Goal: Answer question/provide support: Share knowledge or assist other users

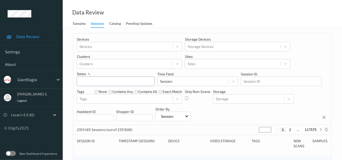
click at [97, 80] on input "text" at bounding box center [116, 82] width 78 height 10
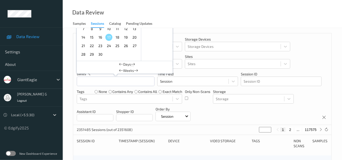
click at [101, 35] on span "16" at bounding box center [100, 37] width 7 height 7
click at [101, 37] on span "16" at bounding box center [100, 37] width 7 height 7
click at [194, 23] on div "Data Review Samples Sessions Catalog Pending Updates" at bounding box center [202, 14] width 279 height 28
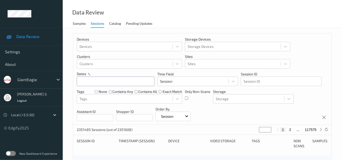
click at [89, 82] on input "text" at bounding box center [116, 82] width 78 height 10
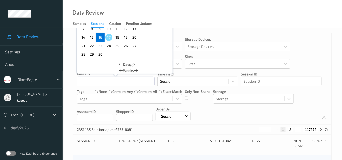
click at [101, 38] on span "16" at bounding box center [100, 37] width 7 height 7
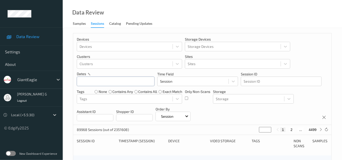
click at [96, 82] on input "text" at bounding box center [116, 82] width 78 height 10
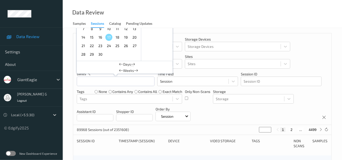
click at [233, 11] on div "Data Review Samples Sessions Catalog Pending Updates" at bounding box center [202, 14] width 279 height 28
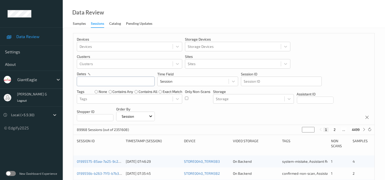
click at [95, 80] on input "text" at bounding box center [116, 82] width 78 height 10
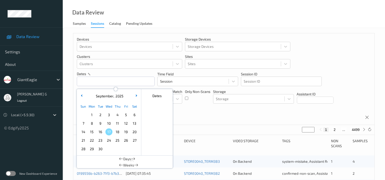
click at [101, 132] on span "16" at bounding box center [100, 132] width 7 height 7
click at [100, 80] on input "text" at bounding box center [116, 82] width 78 height 10
click at [100, 133] on span "16" at bounding box center [100, 132] width 7 height 7
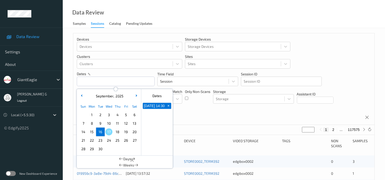
click at [100, 133] on span "16" at bounding box center [100, 132] width 7 height 7
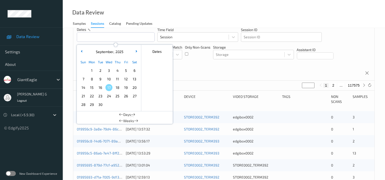
scroll to position [62, 0]
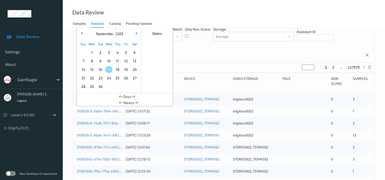
click at [245, 53] on div "Devices Devices Storage Devices Storage Devices Clusters Clusters Sites Sites d…" at bounding box center [223, 17] width 301 height 92
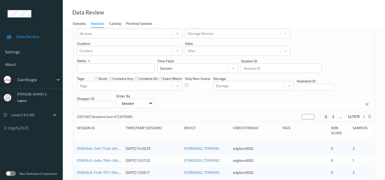
scroll to position [0, 0]
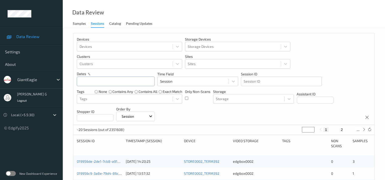
click at [110, 80] on input "text" at bounding box center [116, 82] width 78 height 10
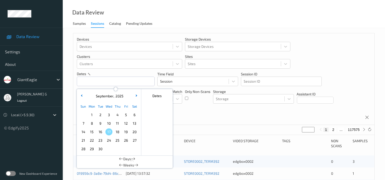
click at [99, 133] on span "16" at bounding box center [100, 132] width 7 height 7
click at [128, 82] on input "text" at bounding box center [116, 82] width 78 height 10
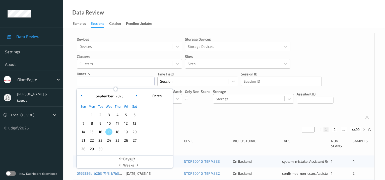
click at [101, 129] on span "16" at bounding box center [100, 132] width 7 height 7
click at [44, 115] on div at bounding box center [29, 115] width 37 height 6
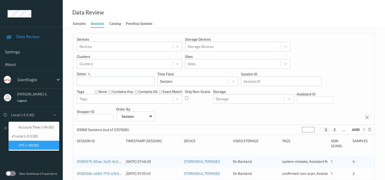
click at [40, 145] on div "UTC (+00:00)" at bounding box center [34, 145] width 45 height 5
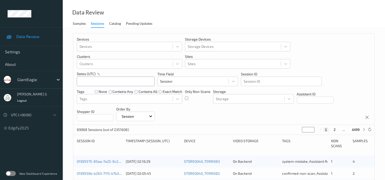
click at [130, 81] on input "text" at bounding box center [116, 82] width 78 height 10
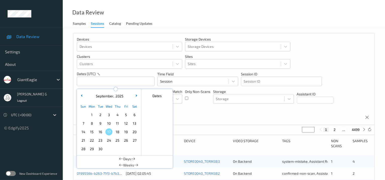
click at [102, 130] on span "16" at bounding box center [100, 132] width 7 height 7
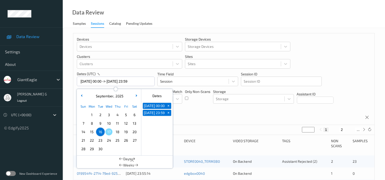
click at [206, 118] on div "Devices Devices Storage Devices Storage Devices Clusters Clusters Sites Sites d…" at bounding box center [223, 79] width 301 height 92
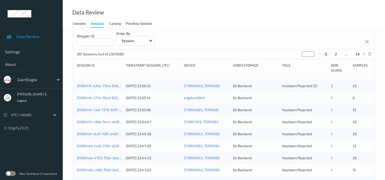
scroll to position [31, 0]
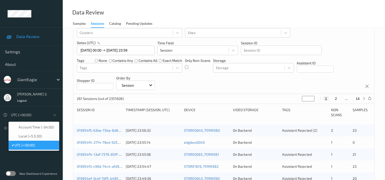
click at [32, 115] on div at bounding box center [29, 115] width 37 height 6
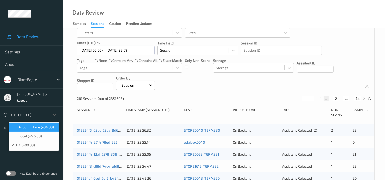
click at [39, 128] on span "Account Time (-04:00)" at bounding box center [36, 127] width 35 height 5
click at [30, 114] on div at bounding box center [29, 115] width 37 height 6
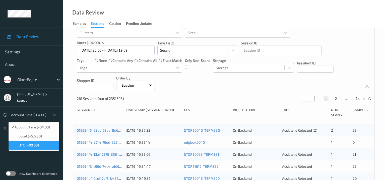
click at [33, 146] on span "UTC (+00:00)" at bounding box center [29, 145] width 20 height 5
click at [37, 117] on div at bounding box center [29, 115] width 37 height 6
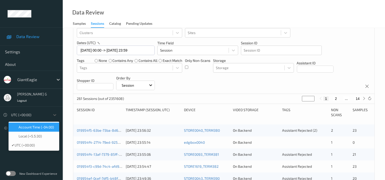
click at [36, 128] on span "Account Time (-04:00)" at bounding box center [36, 127] width 35 height 5
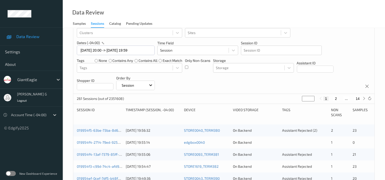
click at [186, 83] on div "Devices Devices Storage Devices Storage Devices Clusters Clusters Sites Sites d…" at bounding box center [223, 48] width 301 height 92
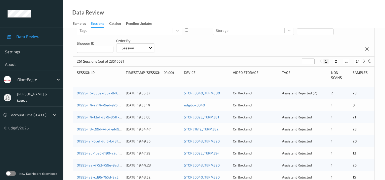
scroll to position [17, 0]
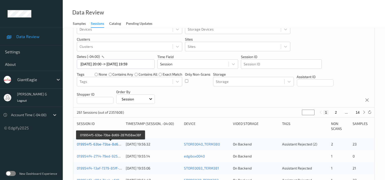
click at [105, 144] on link "019954f5-63be-73ba-8d69-287fd58ae38f" at bounding box center [111, 144] width 68 height 4
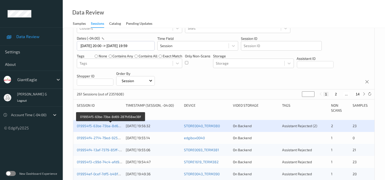
scroll to position [49, 0]
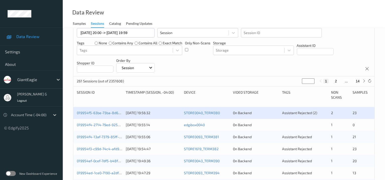
click at [353, 126] on span "0" at bounding box center [353, 125] width 2 height 4
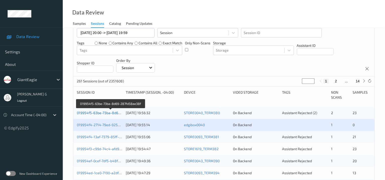
click at [84, 114] on link "019954f5-63be-73ba-8d69-287fd58ae38f" at bounding box center [111, 113] width 68 height 4
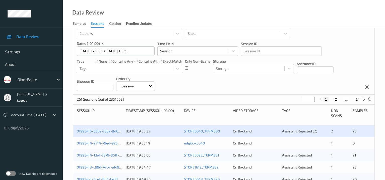
scroll to position [17, 0]
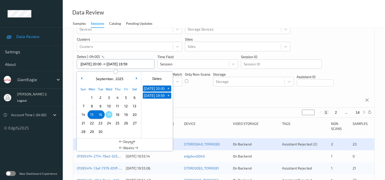
click at [102, 64] on input "15/09/2025 20:00 -> 16/09/2025 19:59" at bounding box center [116, 64] width 78 height 10
click at [98, 115] on span "16" at bounding box center [100, 114] width 7 height 7
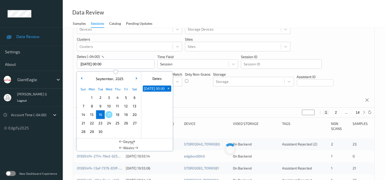
click at [98, 115] on span "16" at bounding box center [100, 114] width 7 height 7
type input "16/09/2025 00:00 -> 16/09/2025 23:59"
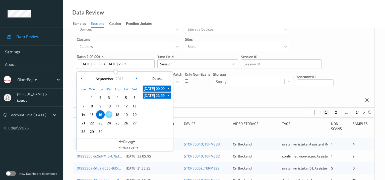
click at [190, 96] on div "Devices Devices Storage Devices Storage Devices Clusters Clusters Sites Sites d…" at bounding box center [223, 62] width 301 height 92
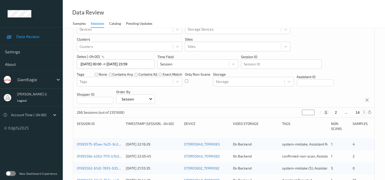
click at [362, 113] on icon at bounding box center [364, 113] width 4 height 4
type input "*"
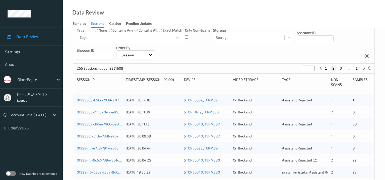
scroll to position [62, 0]
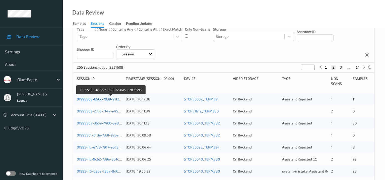
click at [97, 98] on link "01995508-b56c-7039-91f2-8d599207d59b" at bounding box center [111, 99] width 68 height 4
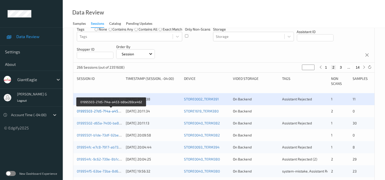
click at [91, 110] on link "01995503-27d5-714a-a453-b8be269ce462" at bounding box center [111, 111] width 69 height 4
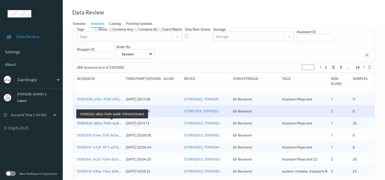
click at [104, 123] on link "01995502-d65a-7400-ba88-57040055ddb3" at bounding box center [112, 123] width 70 height 4
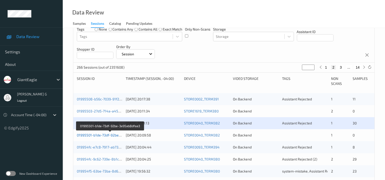
click at [89, 134] on link "01995501-b1de-73df-92be-3e95ab8dfaa3" at bounding box center [110, 135] width 67 height 4
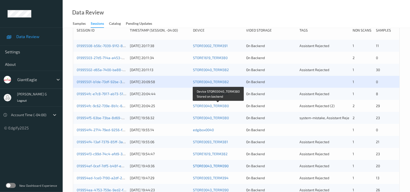
scroll to position [90, 0]
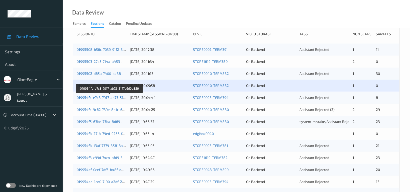
click at [101, 97] on link "019954fc-e7c8-7917-ab73-5177e6d9b859" at bounding box center [110, 98] width 66 height 4
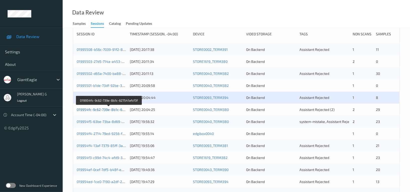
click at [99, 112] on link "019954fc-9c62-739e-8b1c-627541afcf3f" at bounding box center [109, 110] width 65 height 4
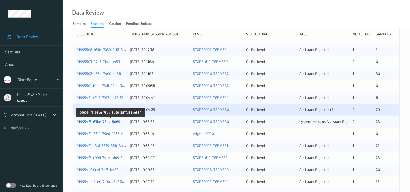
click at [94, 121] on link "019954f5-63be-73ba-8d69-287fd58ae38f" at bounding box center [111, 122] width 68 height 4
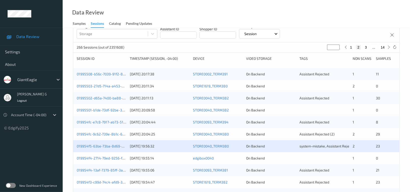
scroll to position [67, 0]
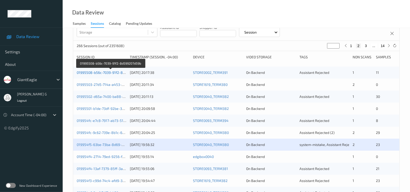
click at [105, 72] on link "01995508-b56c-7039-91f2-8d599207d59b" at bounding box center [111, 72] width 68 height 4
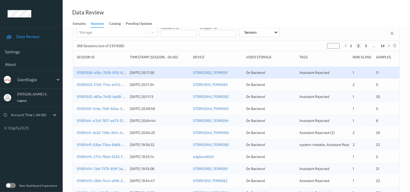
click at [75, 147] on div "019954f5-63be-73ba-8d69-287fd58ae38f 16/09/2025 19:56:32 STORE0040_TERM380 On B…" at bounding box center [236, 145] width 327 height 12
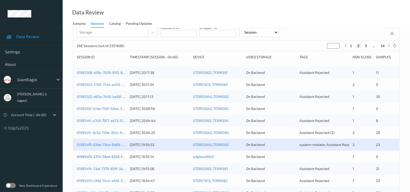
click at [100, 157] on link "019954f4-2714-79ed-9256-f1bea54a6644" at bounding box center [111, 157] width 68 height 4
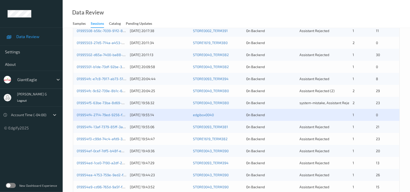
scroll to position [167, 0]
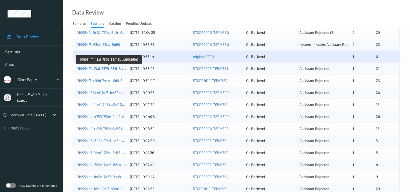
click at [113, 69] on link "019954f4-13af-7379-85ff-3adb80f3d1e7" at bounding box center [109, 68] width 65 height 4
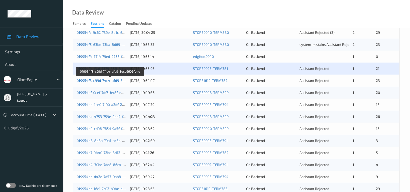
click at [93, 80] on link "019954f3-c99d-74c4-afd9-3ecb6606fc4e" at bounding box center [110, 81] width 67 height 4
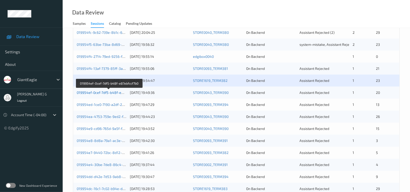
click at [106, 92] on link "019954ef-0cef-7df5-b48f-e87ebfccf7b0" at bounding box center [109, 93] width 64 height 4
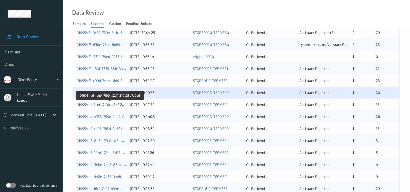
click at [100, 105] on link "019954ed-1ce0-7190-a2df-210a33d7e9bd" at bounding box center [110, 105] width 67 height 4
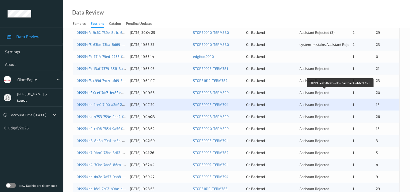
click at [97, 93] on link "019954ef-0cef-7df5-b48f-e87ebfccf7b0" at bounding box center [109, 93] width 64 height 4
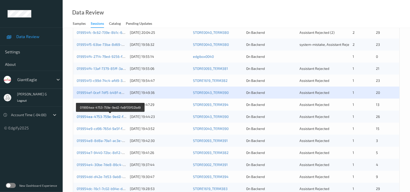
click at [99, 118] on link "019954ea-4753-759e-9ed2-fa8f35f02bd9" at bounding box center [110, 117] width 67 height 4
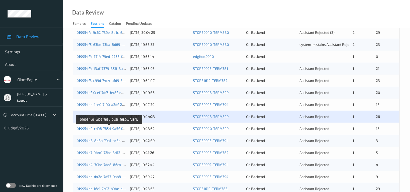
click at [95, 128] on link "019954e9-cd96-765d-9a5f-f687cafd3f1c" at bounding box center [109, 129] width 65 height 4
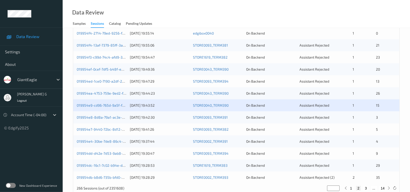
scroll to position [202, 0]
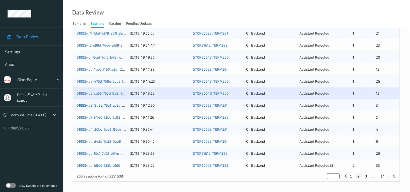
click at [97, 106] on link "019954e8-8d8a-79a1-ac3e-09cdf051d72c" at bounding box center [110, 105] width 67 height 4
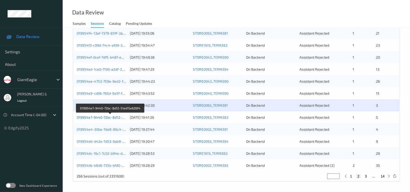
click at [102, 119] on link "019954e7-9440-72bc-8d12-51ed15e626f4" at bounding box center [111, 117] width 68 height 4
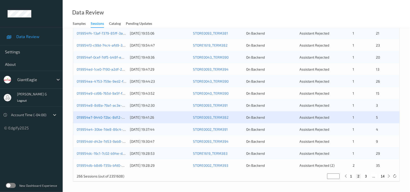
click at [102, 119] on link "019954e7-9440-72bc-8d12-51ed15e626f4" at bounding box center [111, 117] width 68 height 4
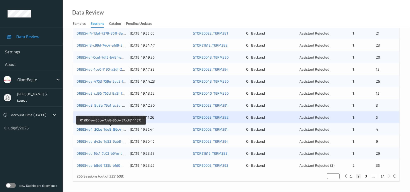
click at [94, 129] on link "019954e4-30be-7de8-86c4-57bcf8144375" at bounding box center [111, 129] width 69 height 4
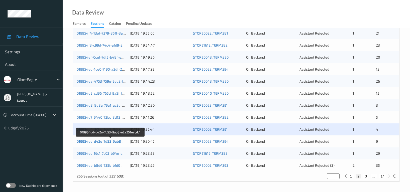
click at [100, 143] on link "019954dd-d42e-7d53-9ab8-e2a251eacdc1" at bounding box center [111, 141] width 68 height 4
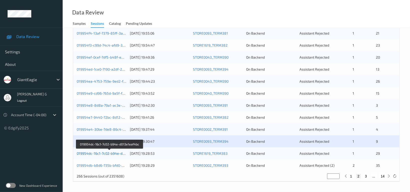
click at [102, 154] on link "019954dc-16c1-7c02-b94e-d013e1eaf4bc" at bounding box center [110, 153] width 66 height 4
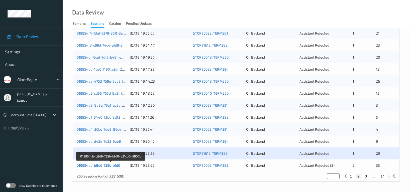
click at [105, 165] on link "019954db-b8d6-735b-bfd0-e31cc049907b" at bounding box center [111, 166] width 68 height 4
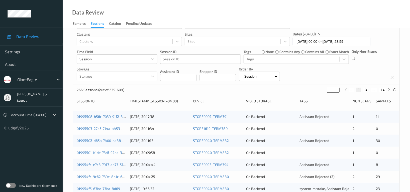
scroll to position [0, 0]
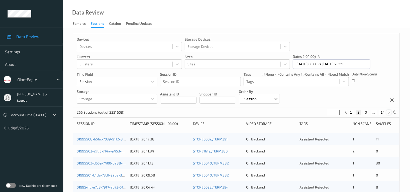
click at [389, 113] on icon at bounding box center [389, 113] width 4 height 4
type input "*"
click at [389, 113] on icon at bounding box center [389, 113] width 4 height 4
type input "*"
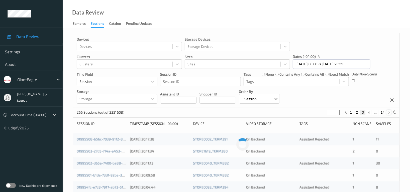
type input "*"
click at [389, 113] on icon at bounding box center [389, 113] width 4 height 4
type input "*"
click at [389, 113] on icon at bounding box center [389, 113] width 4 height 4
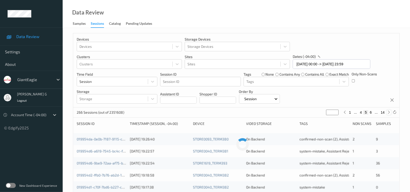
type input "*"
click at [389, 113] on icon at bounding box center [389, 113] width 4 height 4
type input "*"
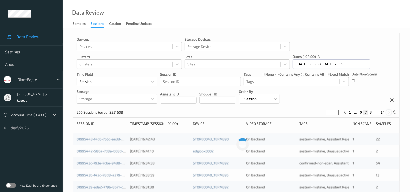
click at [389, 113] on icon at bounding box center [389, 113] width 4 height 4
type input "*"
click at [389, 113] on icon at bounding box center [389, 113] width 4 height 4
type input "*"
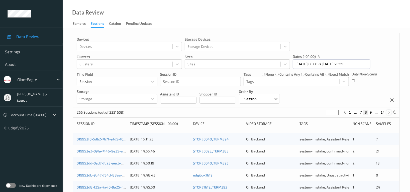
type input "*"
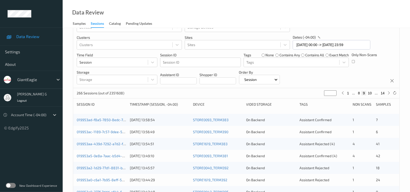
scroll to position [33, 0]
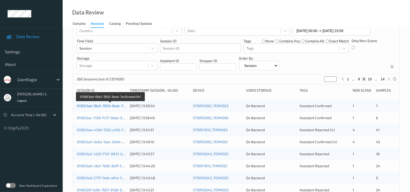
click at [103, 104] on link "019953ad-f8a5-7850-8edc-7ec0caeb4341" at bounding box center [111, 106] width 68 height 4
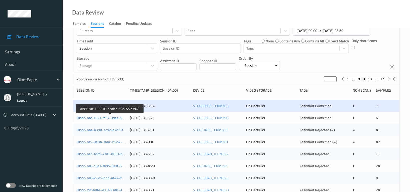
click at [88, 118] on link "019953ac-1189-7c57-9dee-59c2c22b3964" at bounding box center [110, 118] width 67 height 4
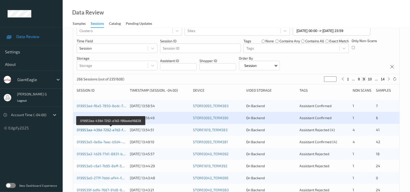
click at [107, 131] on link "019953aa-439d-7292-a7d2-f89aabd16828" at bounding box center [111, 130] width 69 height 4
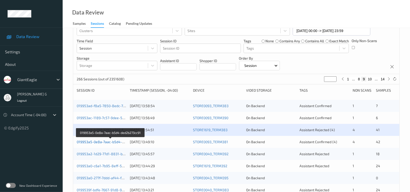
click at [95, 142] on link "019953a5-0e8a-7aac-b5d4-ded2b273cc91" at bounding box center [111, 142] width 68 height 4
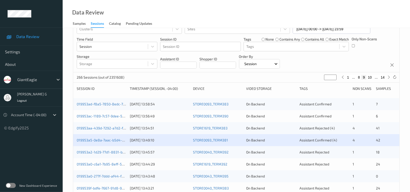
scroll to position [102, 0]
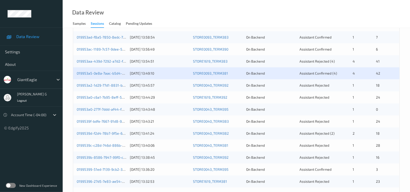
click at [96, 88] on div "019953a2-1d29-77d1-8831-b118e3ce1a5d" at bounding box center [102, 85] width 50 height 5
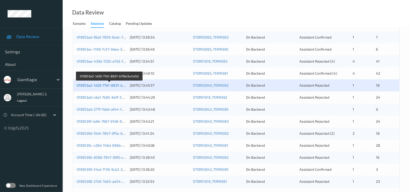
click at [100, 85] on link "019953a2-1d29-77d1-8831-b118e3ce1a5d" at bounding box center [110, 85] width 66 height 4
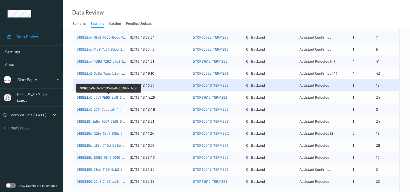
click at [101, 98] on link "019953a0-c6a1-7b95-8eff-553ffdcf1c6d" at bounding box center [109, 97] width 64 height 4
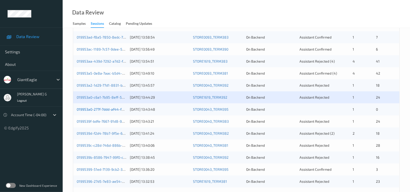
click at [87, 110] on link "019953a0-277f-7ddd-af44-f2f2015ab280" at bounding box center [110, 109] width 66 height 4
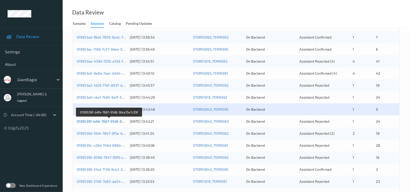
click at [90, 122] on link "0199539f-bdfe-7667-91d8-9bce15e7c29f" at bounding box center [109, 121] width 65 height 4
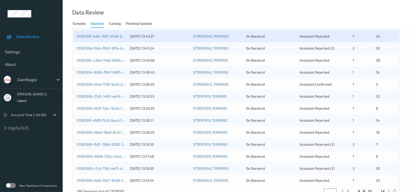
scroll to position [169, 0]
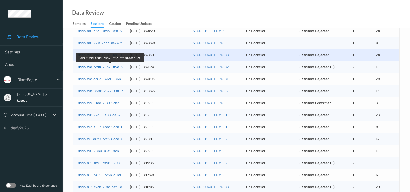
click at [95, 67] on link "0199539d-f2d4-78b7-9f5e-6f63d00ea4ef" at bounding box center [110, 67] width 67 height 4
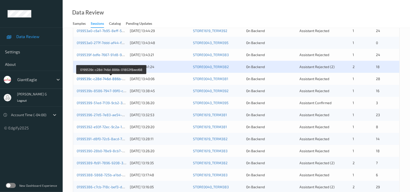
click at [98, 79] on link "0199539c-c28d-746d-886b-01802f8aed68" at bounding box center [111, 79] width 69 height 4
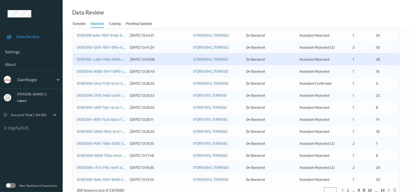
scroll to position [202, 0]
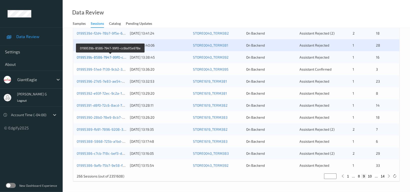
click at [92, 58] on link "0199539b-8586-7947-99f0-cc6bd15a978e" at bounding box center [111, 57] width 68 height 4
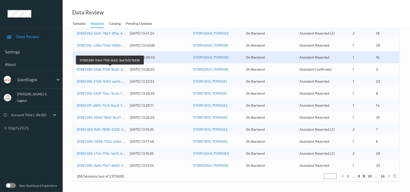
click at [91, 70] on link "01995399-51ed-7139-9cb2-3ee7a507b936" at bounding box center [110, 69] width 67 height 4
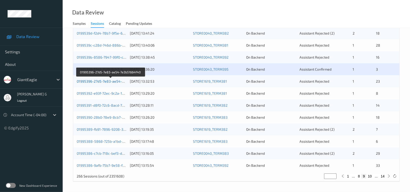
click at [89, 80] on link "01995396-27d5-7e83-ae54-7e3b51664f40" at bounding box center [111, 81] width 68 height 4
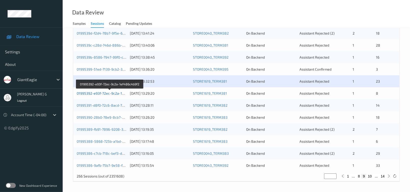
click at [97, 95] on link "01995392-e93f-72ec-9c2a-1ef486c4b9f2" at bounding box center [110, 93] width 66 height 4
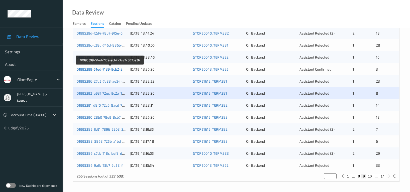
click at [101, 69] on link "01995399-51ed-7139-9cb2-3ee7a507b936" at bounding box center [110, 69] width 67 height 4
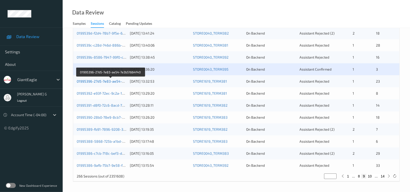
click at [108, 83] on link "01995396-27d5-7e83-ae54-7e3b51664f40" at bounding box center [111, 81] width 68 height 4
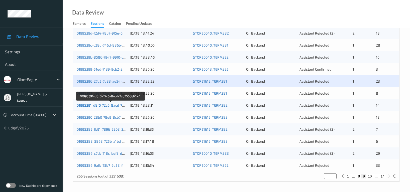
click at [99, 105] on link "01995391-d8f0-72c6-8acd-7eb2566664a4" at bounding box center [111, 105] width 68 height 4
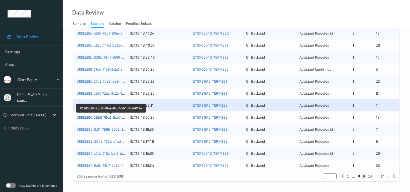
click at [93, 119] on link "01995390-28b0-78e9-8cb7-564b1b74019a" at bounding box center [111, 117] width 69 height 4
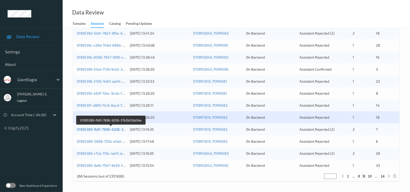
click at [98, 129] on link "01995389-fb91-7896-9208-37b2b03bb5be" at bounding box center [111, 129] width 68 height 4
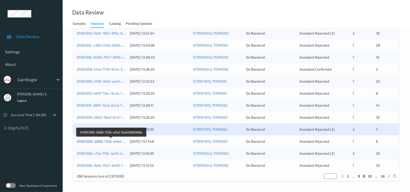
click at [101, 141] on link "01995388-5868-725b-a1bd-1b2a0886996e" at bounding box center [112, 141] width 70 height 4
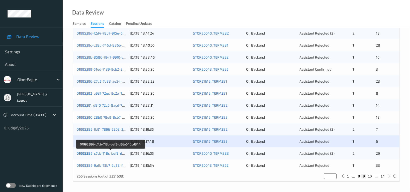
click at [98, 153] on link "01995386-c7cb-718c-bef3-d36a640cd844" at bounding box center [111, 153] width 68 height 4
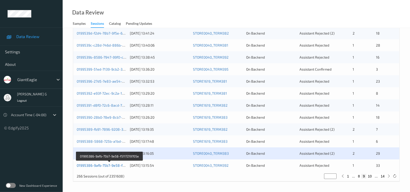
click at [104, 165] on link "01995386-9afb-75b7-9e58-f5117219705e" at bounding box center [110, 166] width 66 height 4
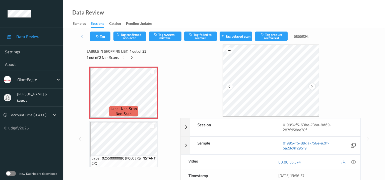
click at [311, 87] on icon at bounding box center [312, 87] width 4 height 5
click at [157, 36] on icon "button" at bounding box center [156, 35] width 4 height 4
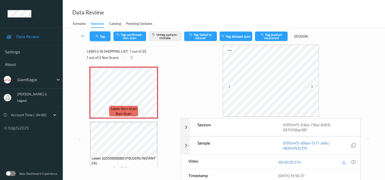
click at [99, 36] on icon "button" at bounding box center [98, 37] width 4 height 4
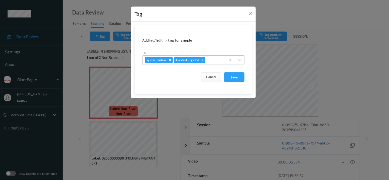
click at [215, 60] on div at bounding box center [215, 60] width 17 height 6
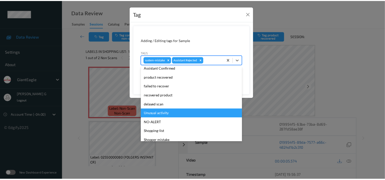
scroll to position [53, 0]
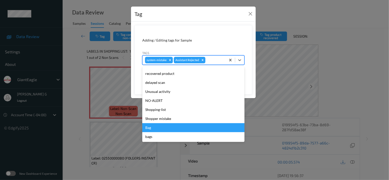
click at [155, 130] on div "Bag" at bounding box center [193, 127] width 102 height 9
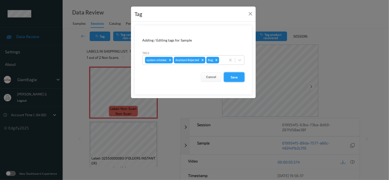
click at [233, 77] on button "Save" at bounding box center [234, 77] width 21 height 10
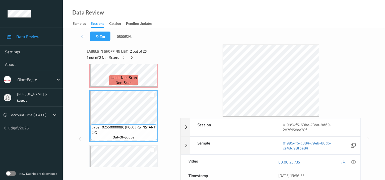
scroll to position [62, 0]
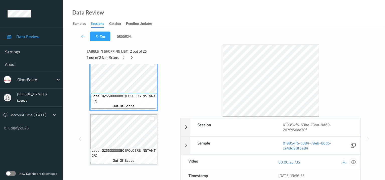
click at [353, 163] on icon at bounding box center [353, 162] width 5 height 5
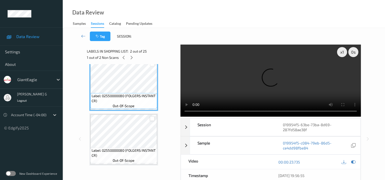
scroll to position [0, 0]
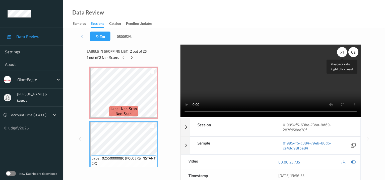
click at [344, 48] on div "x 1" at bounding box center [342, 52] width 10 height 10
click at [352, 162] on icon at bounding box center [353, 162] width 5 height 5
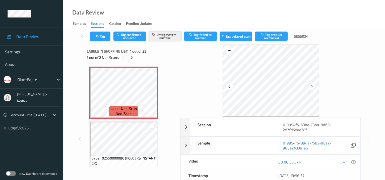
click at [164, 36] on button "Untag system-mistake" at bounding box center [165, 37] width 33 height 10
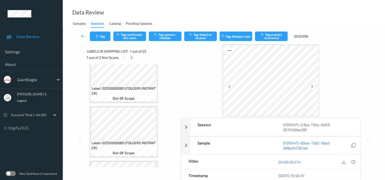
scroll to position [125, 0]
click at [99, 35] on icon "button" at bounding box center [98, 37] width 4 height 4
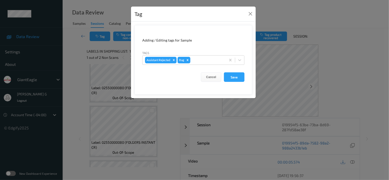
click at [68, 73] on div "Tag Adding / Editing tags for Sample Tags Assistant Rejected Bag Cancel Save" at bounding box center [194, 90] width 389 height 180
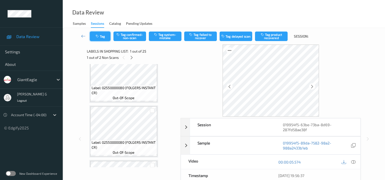
click at [104, 35] on button "Tag" at bounding box center [100, 37] width 21 height 10
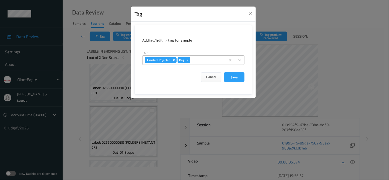
click at [188, 59] on icon "Remove Bag" at bounding box center [188, 60] width 4 height 4
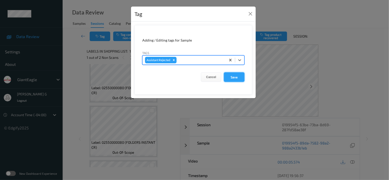
click at [233, 77] on button "Save" at bounding box center [234, 77] width 21 height 10
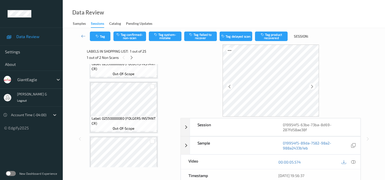
scroll to position [0, 0]
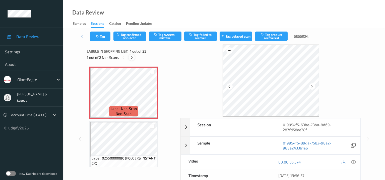
click at [133, 56] on div at bounding box center [131, 57] width 6 height 6
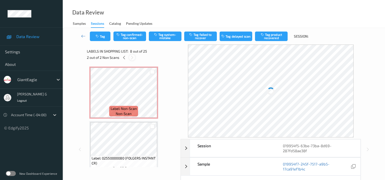
scroll to position [329, 0]
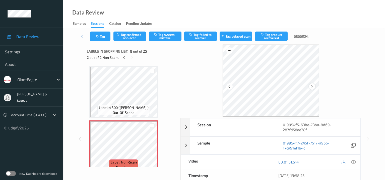
click at [312, 86] on icon at bounding box center [312, 87] width 4 height 5
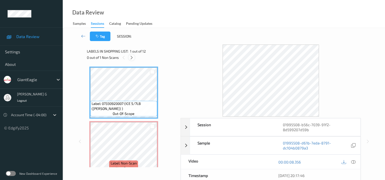
click at [133, 55] on icon at bounding box center [131, 57] width 4 height 5
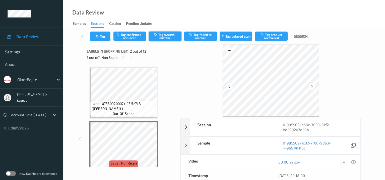
click at [168, 38] on button "Tag system-mistake" at bounding box center [165, 37] width 33 height 10
click at [97, 40] on button "Tag" at bounding box center [100, 37] width 21 height 10
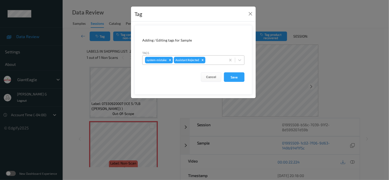
click at [215, 60] on div at bounding box center [215, 60] width 17 height 6
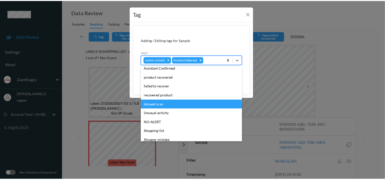
scroll to position [53, 0]
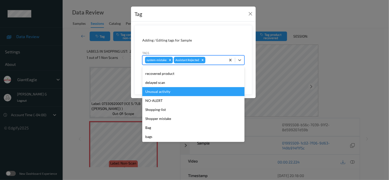
click at [160, 91] on div "Unusual activity" at bounding box center [193, 91] width 102 height 9
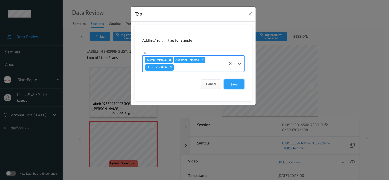
click at [231, 84] on button "Save" at bounding box center [234, 85] width 21 height 10
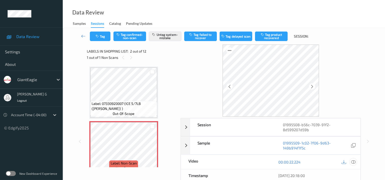
click at [354, 163] on icon at bounding box center [353, 162] width 5 height 5
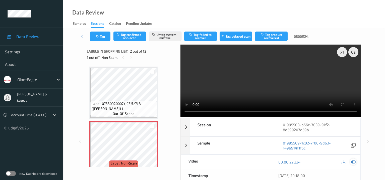
click at [353, 164] on icon at bounding box center [353, 162] width 5 height 5
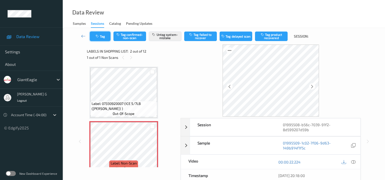
click at [92, 36] on button "Tag" at bounding box center [100, 37] width 21 height 10
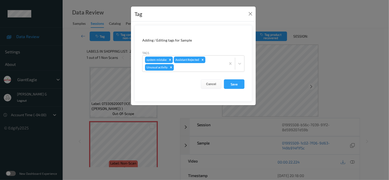
click at [58, 80] on div "Tag Adding / Editing tags for Sample Tags system-mistake Assistant Rejected Unu…" at bounding box center [194, 90] width 389 height 180
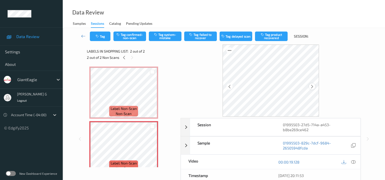
click at [311, 86] on icon at bounding box center [312, 87] width 4 height 5
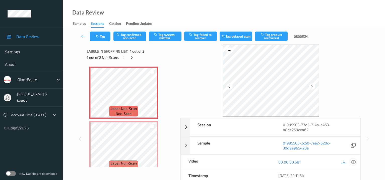
click at [355, 163] on icon at bounding box center [353, 162] width 5 height 5
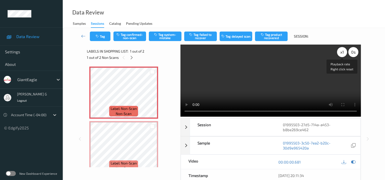
click at [343, 51] on div "x 1" at bounding box center [342, 52] width 10 height 10
click at [343, 51] on div "x 2" at bounding box center [342, 52] width 10 height 10
click at [352, 162] on icon at bounding box center [353, 162] width 5 height 5
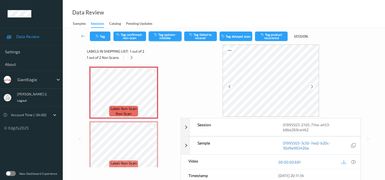
click at [169, 35] on button "Tag system-mistake" at bounding box center [165, 37] width 33 height 10
click at [101, 38] on button "Tag" at bounding box center [100, 37] width 21 height 10
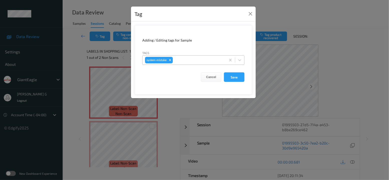
click at [193, 61] on div at bounding box center [199, 60] width 50 height 6
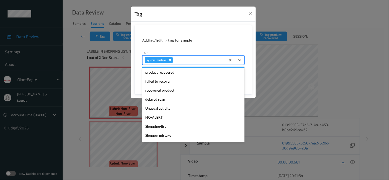
scroll to position [62, 0]
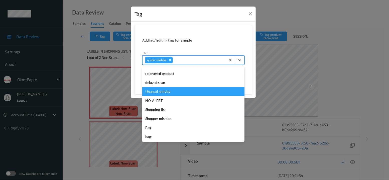
click at [156, 91] on div "Unusual activity" at bounding box center [193, 91] width 102 height 9
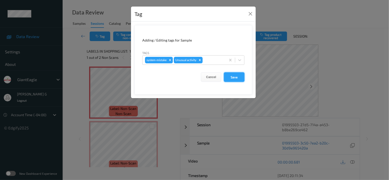
click at [233, 79] on button "Save" at bounding box center [234, 77] width 21 height 10
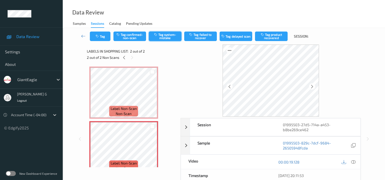
click at [163, 36] on button "Tag system-mistake" at bounding box center [165, 37] width 33 height 10
click at [96, 37] on icon "button" at bounding box center [98, 37] width 4 height 4
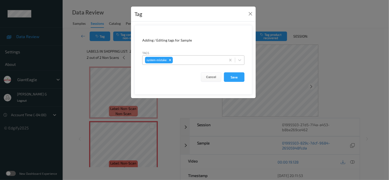
click at [195, 61] on div at bounding box center [199, 60] width 50 height 6
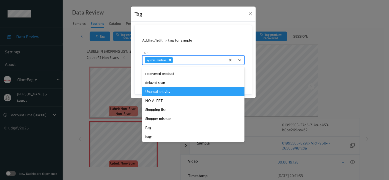
click at [160, 91] on div "Unusual activity" at bounding box center [193, 91] width 102 height 9
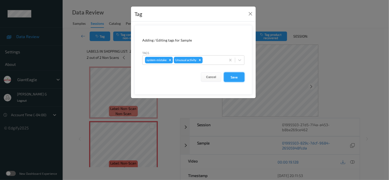
click at [235, 80] on button "Save" at bounding box center [234, 77] width 21 height 10
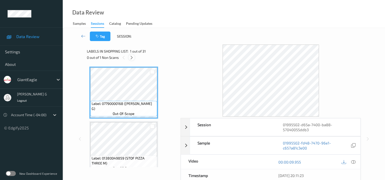
click at [131, 56] on icon at bounding box center [131, 57] width 4 height 5
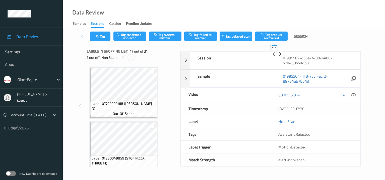
scroll to position [818, 0]
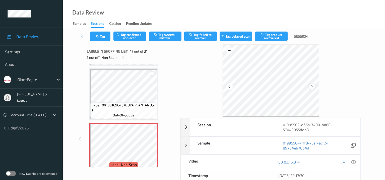
click at [313, 88] on icon at bounding box center [312, 87] width 4 height 5
click at [312, 87] on icon at bounding box center [312, 87] width 4 height 5
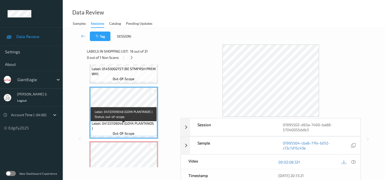
scroll to position [787, 0]
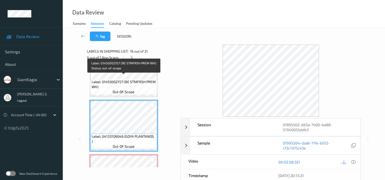
click at [125, 80] on span "Label: 01450002157 (BE STMFRSH PREM WH)" at bounding box center [124, 85] width 64 height 10
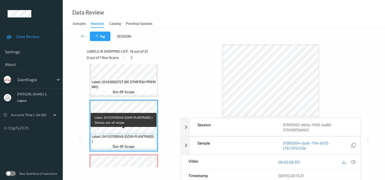
scroll to position [818, 0]
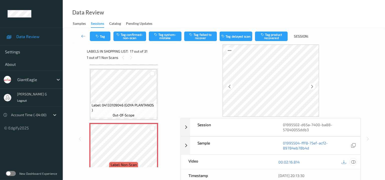
click at [354, 163] on icon at bounding box center [353, 162] width 5 height 5
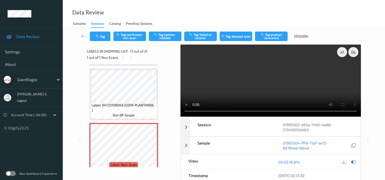
click at [343, 69] on video at bounding box center [270, 81] width 180 height 72
click at [353, 164] on icon at bounding box center [353, 162] width 5 height 5
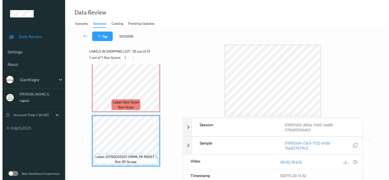
scroll to position [849, 0]
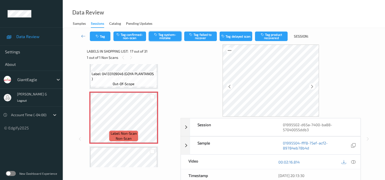
click at [156, 34] on icon "button" at bounding box center [156, 35] width 4 height 4
click at [98, 36] on icon "button" at bounding box center [98, 37] width 4 height 4
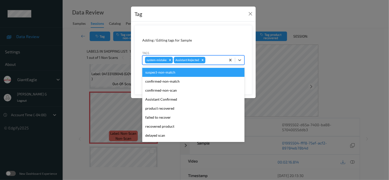
click at [215, 61] on div at bounding box center [215, 60] width 17 height 6
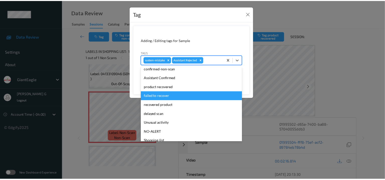
scroll to position [53, 0]
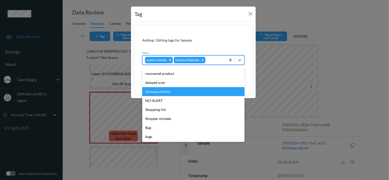
click at [154, 91] on div "Unusual activity" at bounding box center [193, 91] width 102 height 9
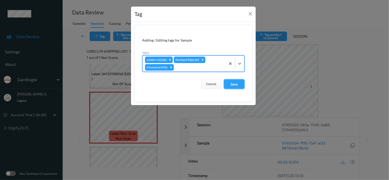
click at [231, 83] on button "Save" at bounding box center [234, 85] width 21 height 10
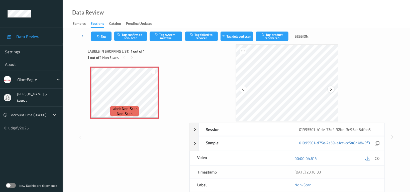
click at [331, 90] on icon at bounding box center [331, 89] width 4 height 5
click at [376, 158] on icon at bounding box center [377, 158] width 5 height 5
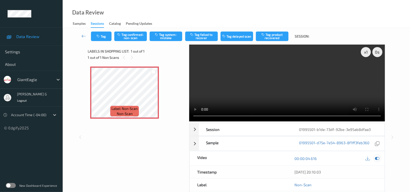
click at [376, 159] on icon at bounding box center [377, 158] width 5 height 5
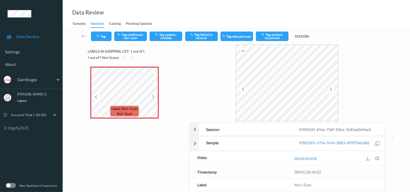
click at [153, 97] on icon at bounding box center [153, 97] width 4 height 5
click at [170, 36] on button "Tag system-mistake" at bounding box center [166, 37] width 33 height 10
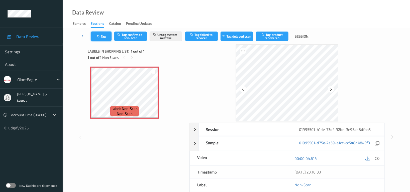
click at [110, 36] on button "Tag" at bounding box center [101, 37] width 21 height 10
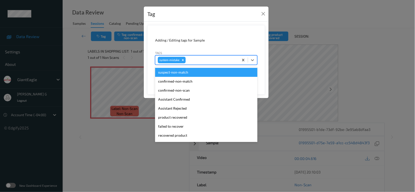
click at [207, 59] on div at bounding box center [212, 60] width 50 height 6
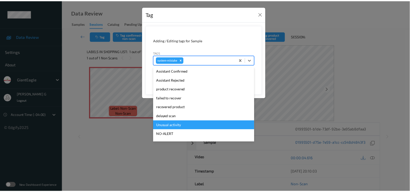
scroll to position [62, 0]
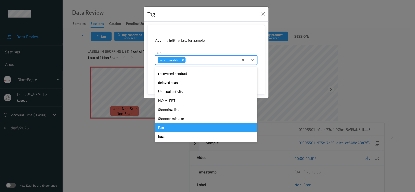
click at [163, 131] on div "Bag" at bounding box center [206, 127] width 102 height 9
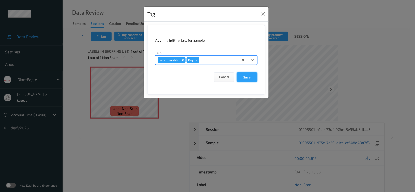
click at [250, 77] on button "Save" at bounding box center [247, 77] width 21 height 10
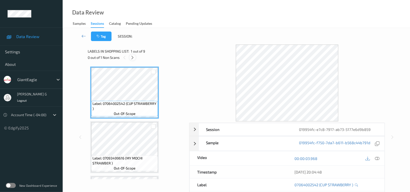
click at [131, 59] on icon at bounding box center [133, 57] width 4 height 5
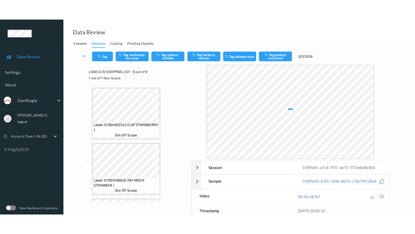
scroll to position [377, 0]
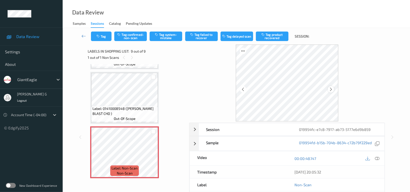
click at [329, 89] on icon at bounding box center [331, 89] width 4 height 5
click at [377, 159] on icon at bounding box center [377, 158] width 5 height 5
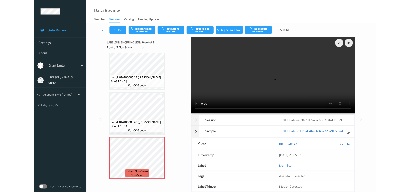
scroll to position [336, 0]
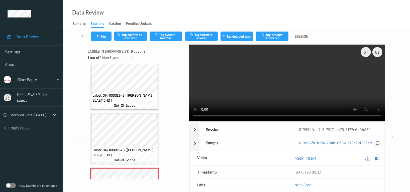
click at [380, 160] on div at bounding box center [377, 158] width 7 height 7
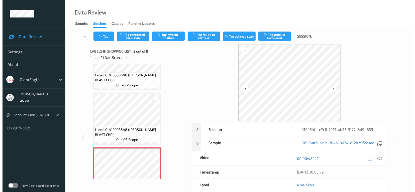
scroll to position [369, 0]
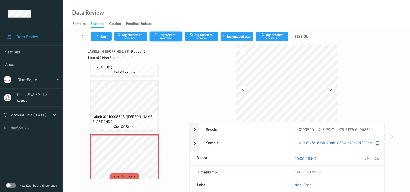
click at [164, 36] on button "Tag system-mistake" at bounding box center [166, 37] width 33 height 10
click at [104, 35] on button "Tag" at bounding box center [101, 37] width 21 height 10
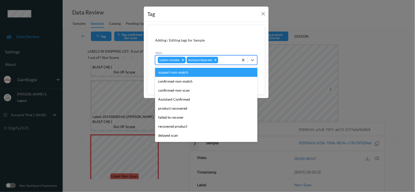
click at [226, 59] on div at bounding box center [227, 60] width 17 height 6
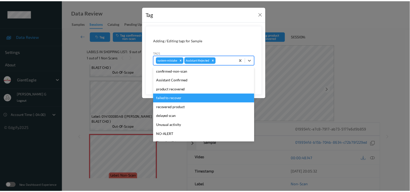
scroll to position [53, 0]
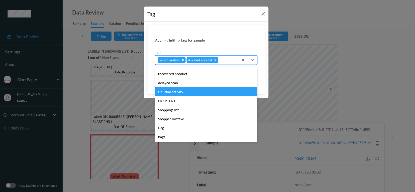
click at [168, 92] on div "Unusual activity" at bounding box center [206, 92] width 102 height 9
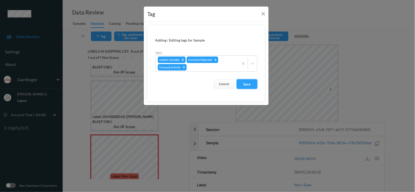
click at [243, 84] on button "Save" at bounding box center [247, 85] width 21 height 10
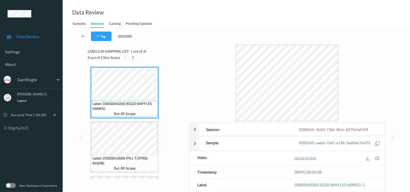
click at [134, 56] on icon at bounding box center [133, 57] width 4 height 5
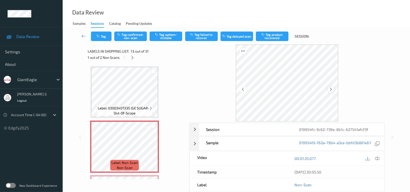
click at [333, 90] on div at bounding box center [331, 89] width 6 height 6
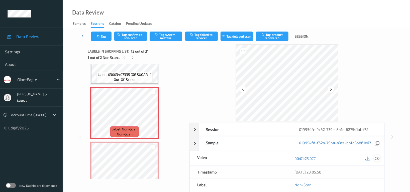
click at [379, 158] on icon at bounding box center [377, 158] width 5 height 5
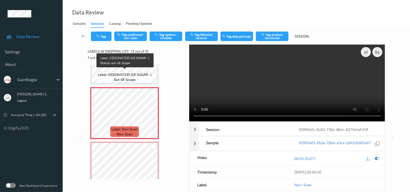
click at [126, 72] on span "Label: 03003407335 (GE SUGAR- )" at bounding box center [125, 74] width 54 height 5
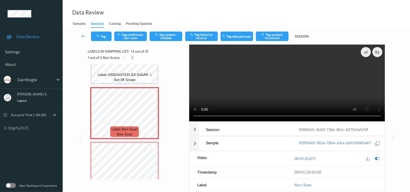
click at [379, 159] on icon at bounding box center [377, 158] width 5 height 5
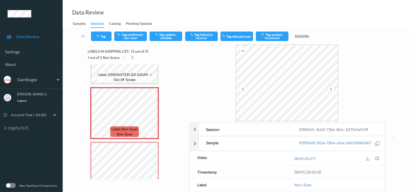
click at [331, 89] on icon at bounding box center [331, 89] width 4 height 5
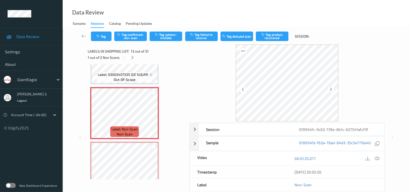
click at [331, 89] on icon at bounding box center [331, 89] width 4 height 5
click at [134, 37] on button "Tag confirmed-non-scan" at bounding box center [130, 37] width 33 height 10
click at [269, 33] on button "Tag product recovered" at bounding box center [272, 37] width 33 height 10
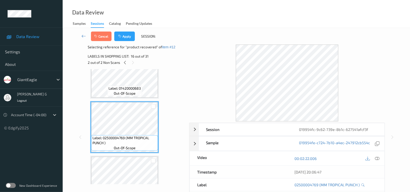
scroll to position [802, 0]
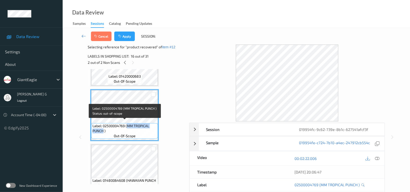
drag, startPoint x: 128, startPoint y: 123, endPoint x: 104, endPoint y: 129, distance: 24.7
click at [104, 129] on span "Label: 02500004769 (MM TROPICAL PUNCH )" at bounding box center [125, 129] width 64 height 10
copy span "MM TROPICAL PUNCH"
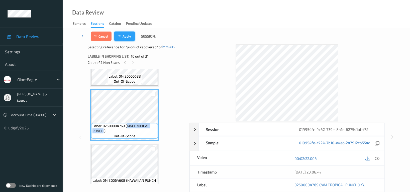
click at [124, 39] on button "Apply" at bounding box center [124, 37] width 21 height 10
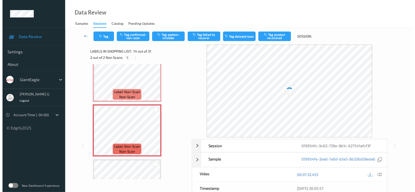
scroll to position [669, 0]
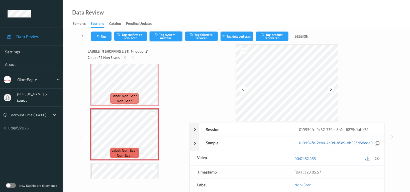
click at [162, 34] on button "Tag system-mistake" at bounding box center [166, 37] width 33 height 10
click at [103, 34] on button "Tag" at bounding box center [101, 37] width 21 height 10
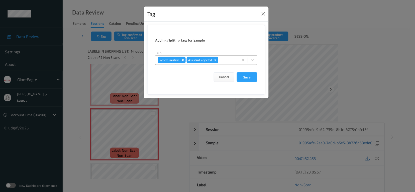
click at [227, 59] on div at bounding box center [227, 60] width 17 height 6
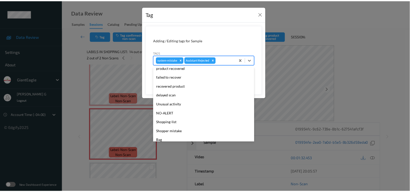
scroll to position [53, 0]
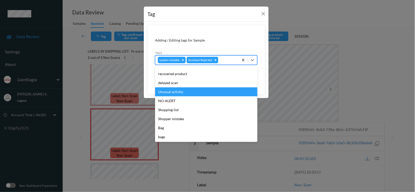
click at [167, 88] on div "Unusual activity" at bounding box center [206, 92] width 102 height 9
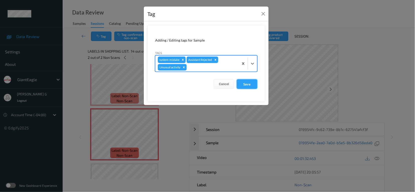
click at [243, 85] on button "Save" at bounding box center [247, 85] width 21 height 10
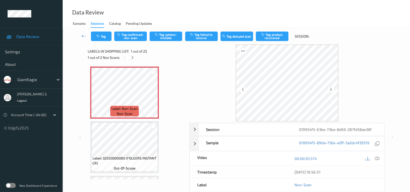
click at [164, 62] on div "Labels in shopping list: 1 out of 25 1 out of 2 Non Scans" at bounding box center [137, 55] width 98 height 20
click at [132, 56] on icon at bounding box center [133, 57] width 4 height 5
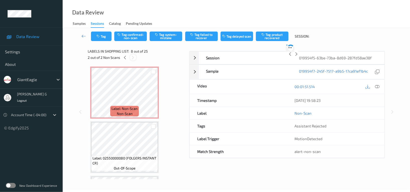
scroll to position [329, 0]
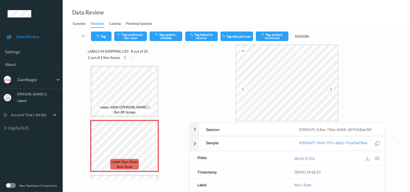
click at [330, 87] on div at bounding box center [331, 89] width 6 height 6
click at [330, 88] on icon at bounding box center [331, 89] width 4 height 5
click at [128, 57] on div at bounding box center [125, 57] width 6 height 6
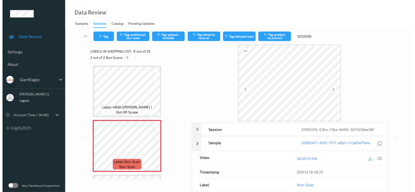
scroll to position [2, 0]
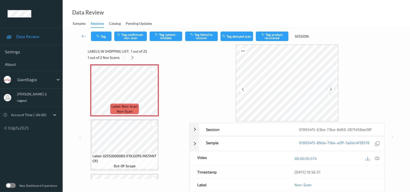
click at [332, 89] on icon at bounding box center [331, 89] width 4 height 5
click at [163, 34] on button "Tag system-mistake" at bounding box center [166, 37] width 33 height 10
click at [100, 35] on icon "button" at bounding box center [99, 37] width 4 height 4
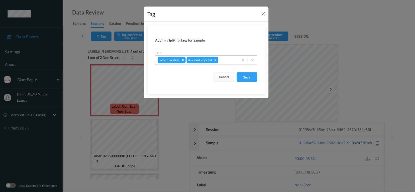
click at [227, 59] on div at bounding box center [227, 60] width 17 height 6
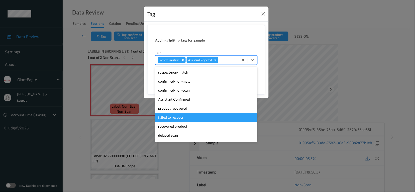
scroll to position [53, 0]
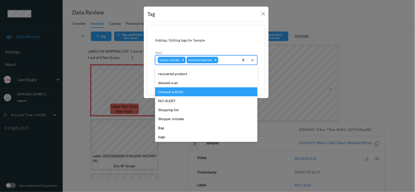
click at [171, 92] on div "Unusual activity" at bounding box center [206, 92] width 102 height 9
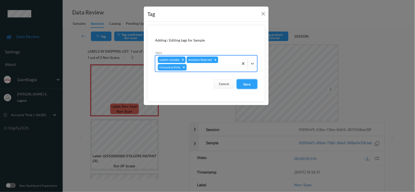
click at [244, 83] on button "Save" at bounding box center [247, 85] width 21 height 10
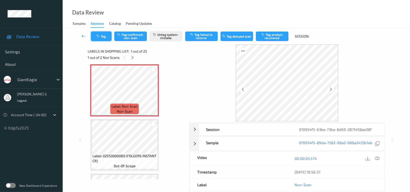
click at [101, 35] on icon "button" at bounding box center [99, 37] width 4 height 4
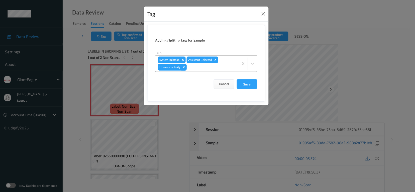
click at [184, 67] on icon "Remove Unusual activity" at bounding box center [184, 67] width 2 height 2
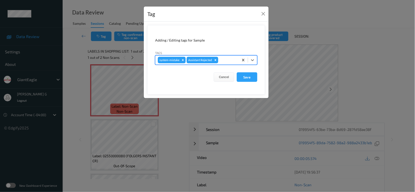
click at [223, 63] on div at bounding box center [227, 60] width 17 height 6
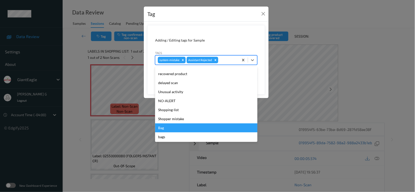
click at [167, 130] on div "Bag" at bounding box center [206, 128] width 102 height 9
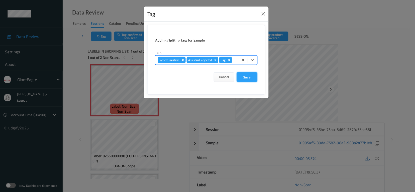
click at [249, 74] on button "Save" at bounding box center [247, 77] width 21 height 10
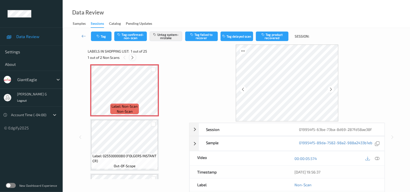
click at [132, 56] on icon at bounding box center [133, 57] width 4 height 5
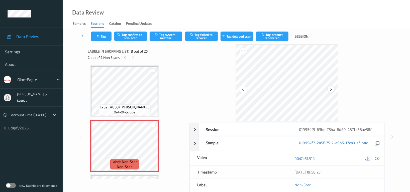
click at [330, 90] on icon at bounding box center [331, 89] width 4 height 5
click at [376, 158] on icon at bounding box center [377, 158] width 5 height 5
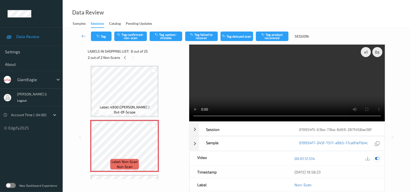
click at [376, 157] on icon at bounding box center [377, 158] width 5 height 5
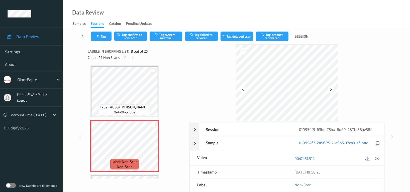
scroll to position [363, 0]
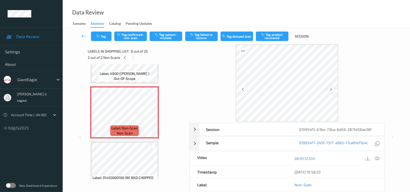
click at [333, 91] on icon at bounding box center [331, 89] width 4 height 5
click at [378, 159] on icon at bounding box center [377, 158] width 5 height 5
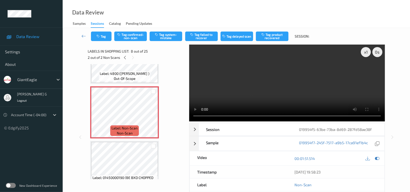
click at [374, 156] on div at bounding box center [373, 158] width 16 height 7
click at [381, 159] on div "00:01:51.514" at bounding box center [335, 158] width 97 height 14
click at [379, 160] on icon at bounding box center [377, 158] width 5 height 5
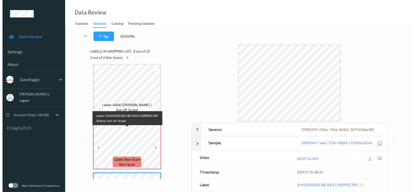
scroll to position [329, 0]
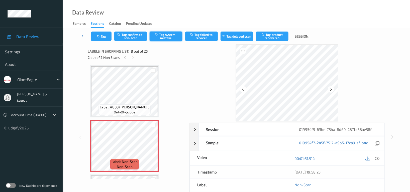
click at [167, 35] on button "Tag system-mistake" at bounding box center [166, 37] width 33 height 10
click at [101, 38] on button "Tag" at bounding box center [101, 37] width 21 height 10
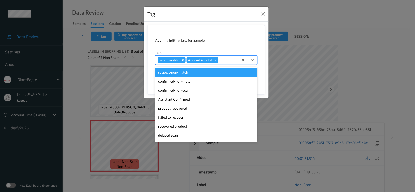
click at [220, 61] on input "text" at bounding box center [219, 60] width 1 height 5
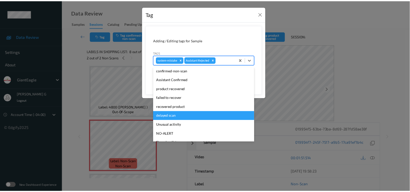
scroll to position [53, 0]
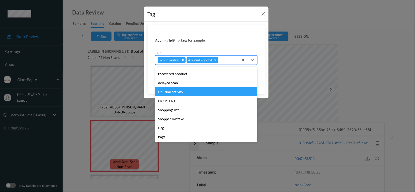
click at [175, 95] on div "Unusual activity" at bounding box center [206, 92] width 102 height 9
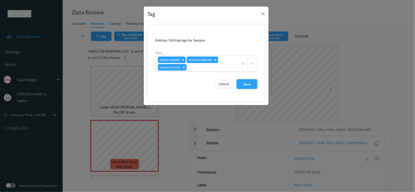
click at [249, 84] on button "Save" at bounding box center [247, 85] width 21 height 10
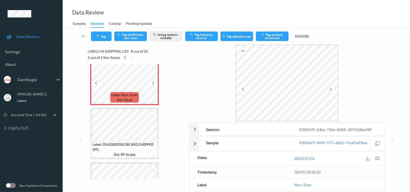
scroll to position [329, 0]
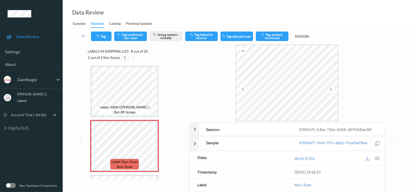
click at [125, 59] on icon at bounding box center [125, 57] width 4 height 5
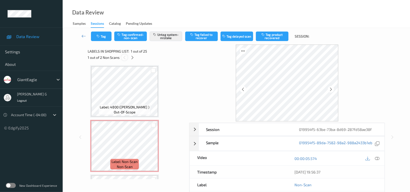
scroll to position [2, 0]
